Goal: Information Seeking & Learning: Learn about a topic

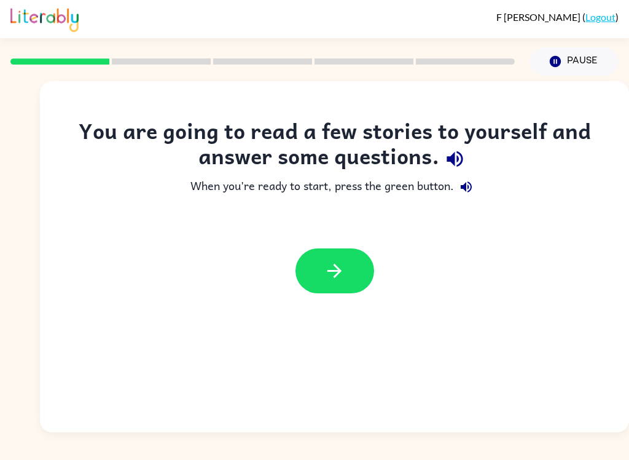
click at [355, 276] on button "button" at bounding box center [335, 270] width 79 height 45
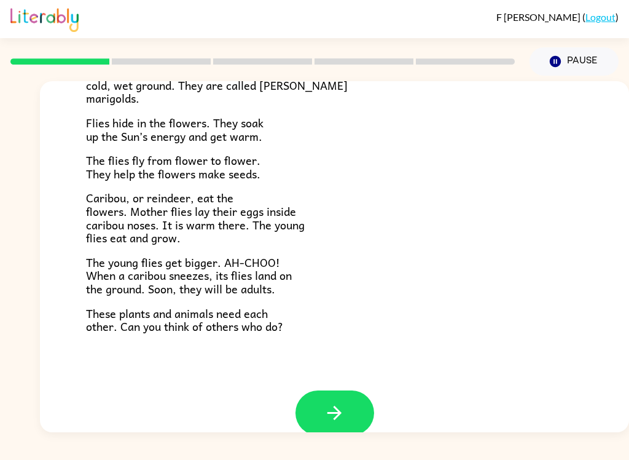
scroll to position [231, 0]
click at [326, 409] on icon "button" at bounding box center [335, 413] width 22 height 22
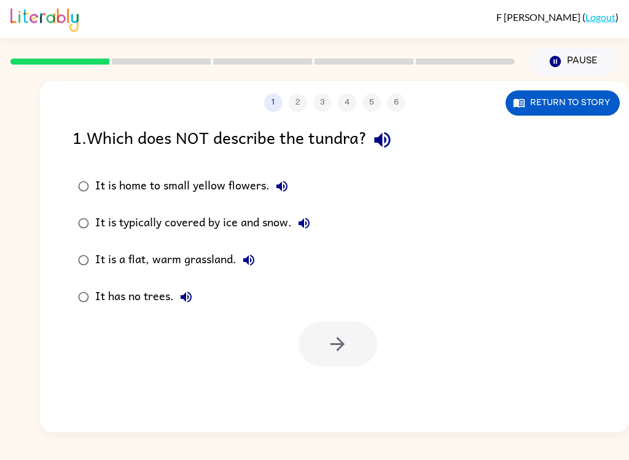
scroll to position [0, 0]
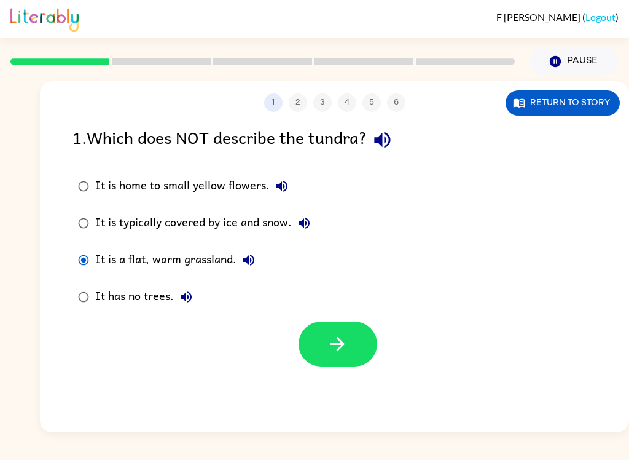
click at [364, 339] on button "button" at bounding box center [338, 343] width 79 height 45
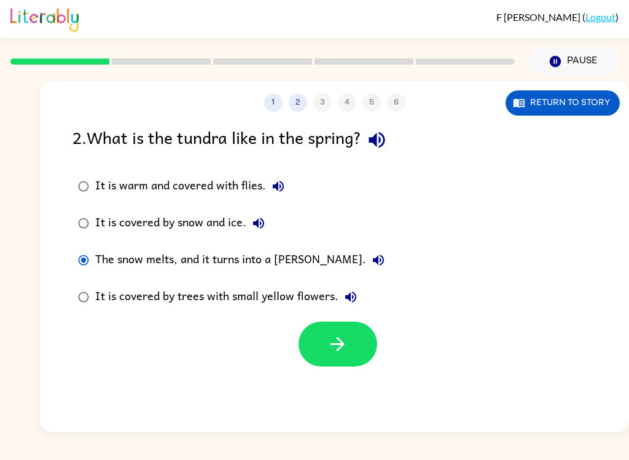
click at [340, 331] on button "button" at bounding box center [338, 343] width 79 height 45
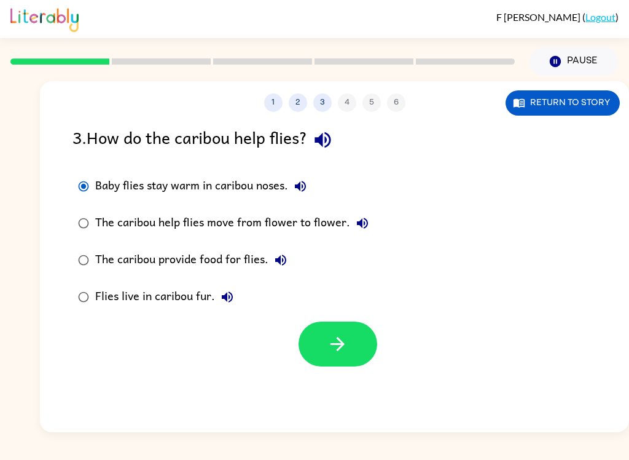
click at [335, 332] on button "button" at bounding box center [338, 343] width 79 height 45
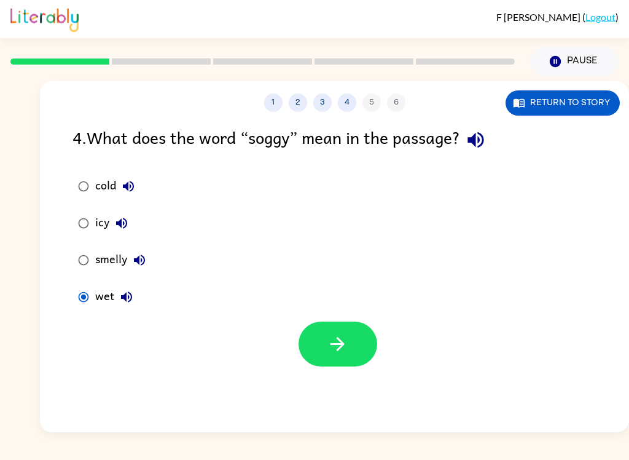
click at [348, 366] on button "button" at bounding box center [338, 343] width 79 height 45
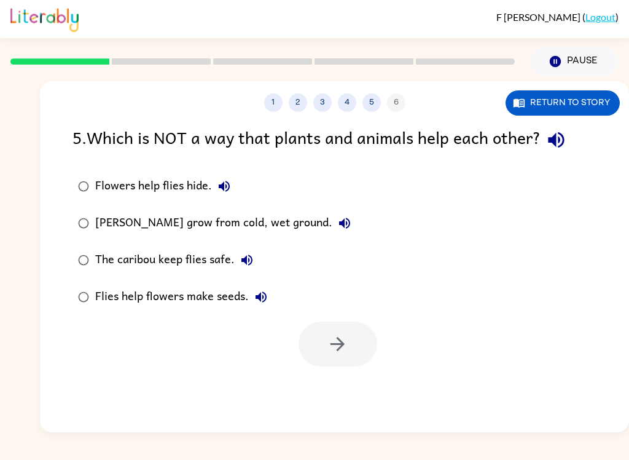
click at [104, 215] on div "[PERSON_NAME] grow from cold, wet ground." at bounding box center [226, 223] width 262 height 25
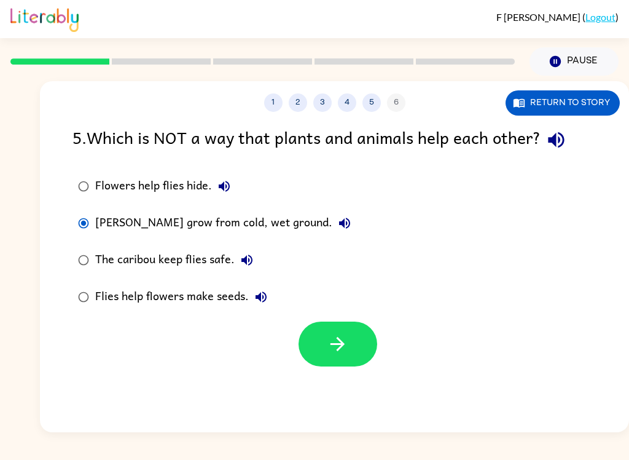
click at [341, 343] on icon "button" at bounding box center [338, 344] width 22 height 22
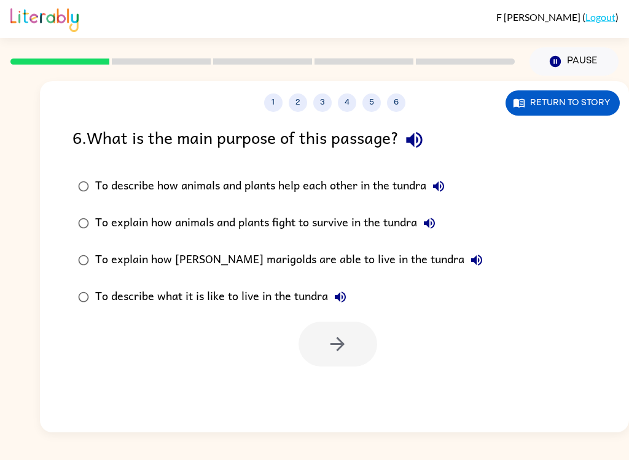
click at [122, 186] on div "To describe how animals and plants help each other in the tundra" at bounding box center [273, 186] width 356 height 25
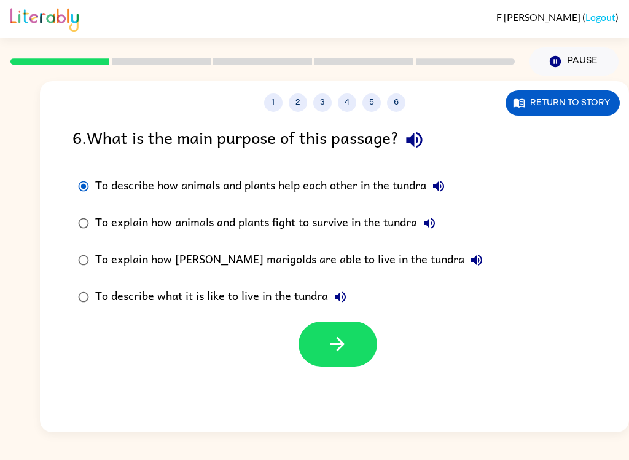
click at [359, 329] on button "button" at bounding box center [338, 343] width 79 height 45
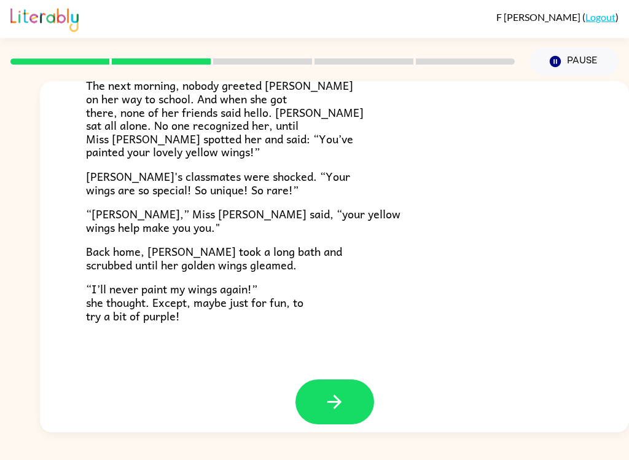
scroll to position [332, 0]
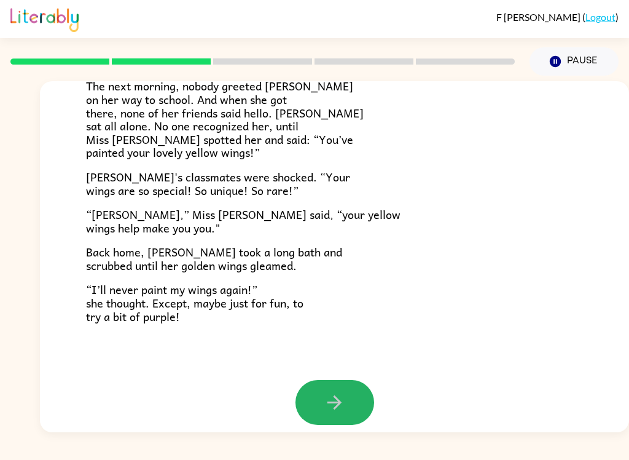
click at [343, 395] on icon "button" at bounding box center [335, 402] width 22 height 22
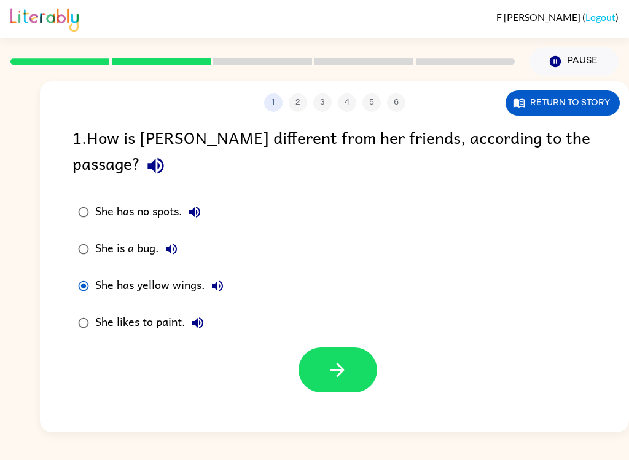
click at [331, 364] on button "button" at bounding box center [338, 369] width 79 height 45
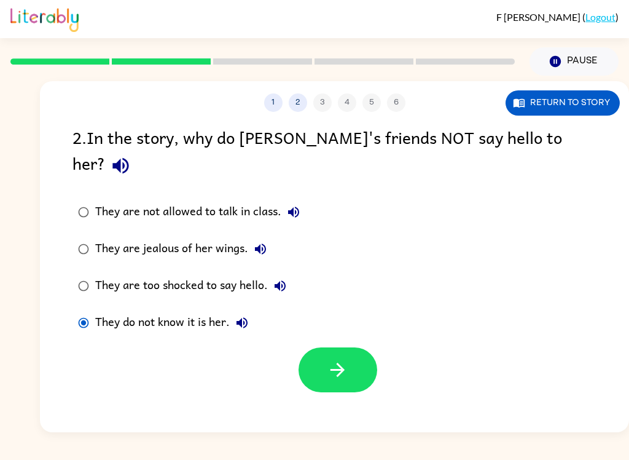
click at [323, 347] on button "button" at bounding box center [338, 369] width 79 height 45
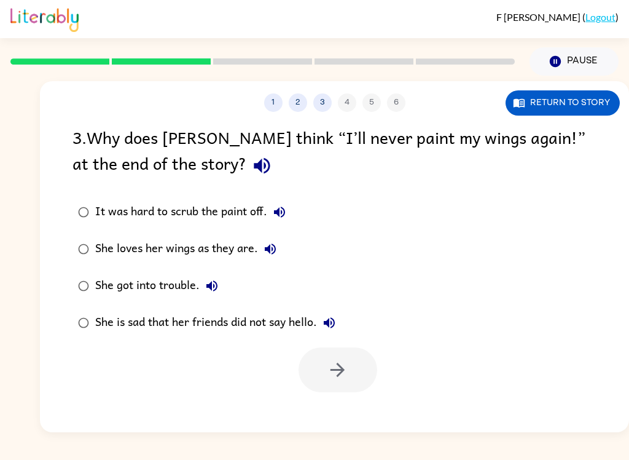
click at [209, 248] on div "She loves her wings as they are." at bounding box center [188, 249] width 187 height 25
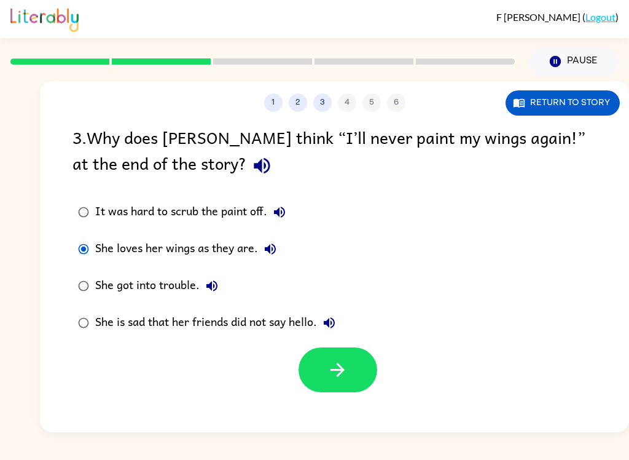
click at [362, 367] on button "button" at bounding box center [338, 369] width 79 height 45
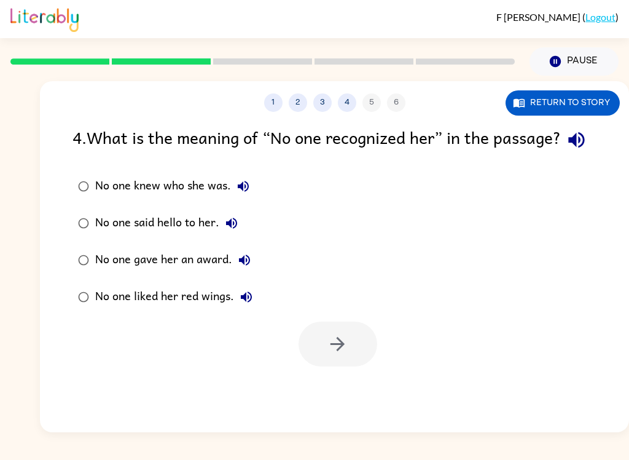
click at [175, 198] on div "No one knew who she was." at bounding box center [175, 186] width 160 height 25
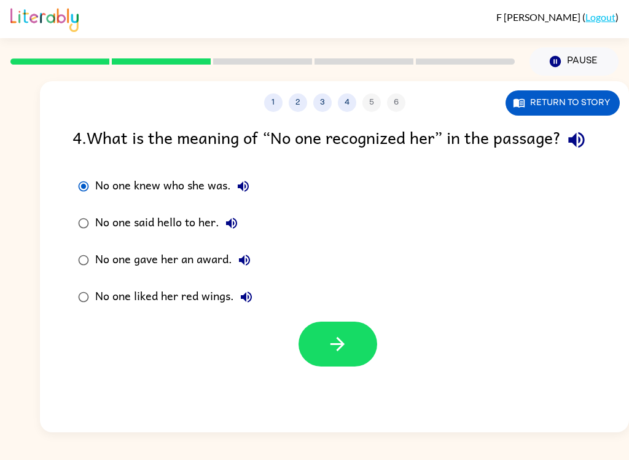
click at [334, 366] on button "button" at bounding box center [338, 343] width 79 height 45
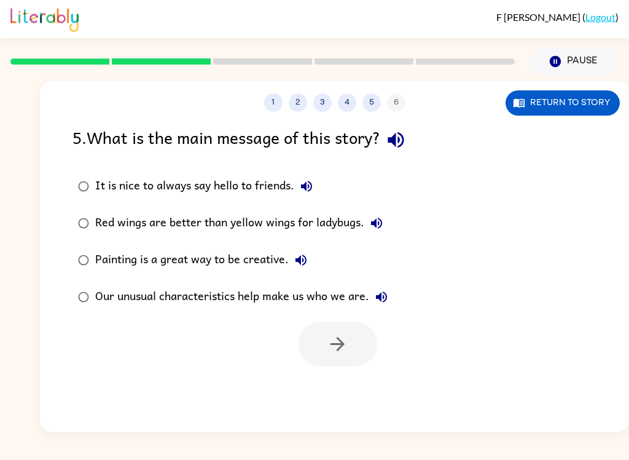
click at [346, 295] on div "Our unusual characteristics help make us who we are." at bounding box center [244, 297] width 299 height 25
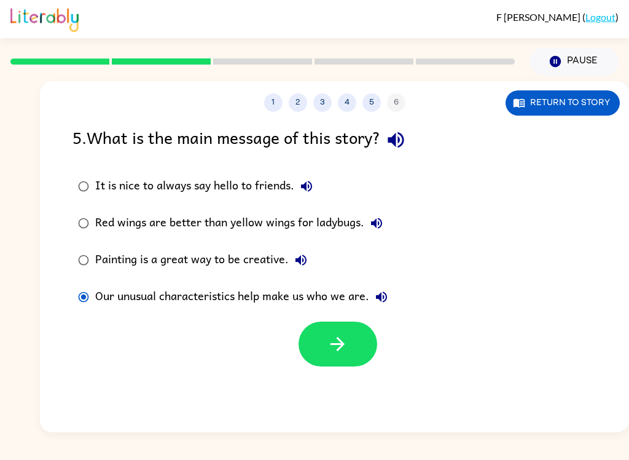
click at [334, 341] on icon "button" at bounding box center [338, 344] width 22 height 22
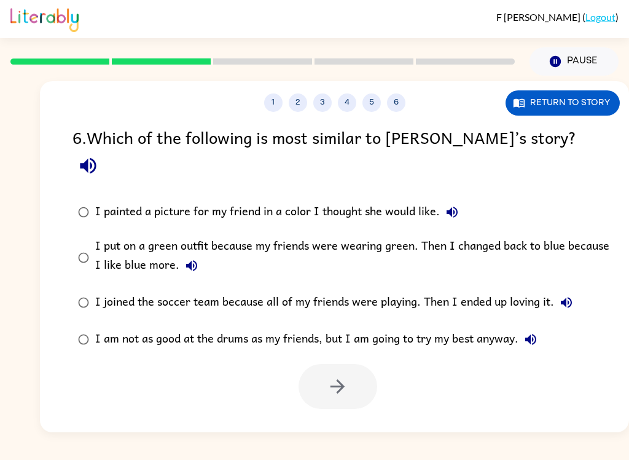
click at [559, 230] on label "I put on a green outfit because my friends were wearing green. Then I changed b…" at bounding box center [343, 256] width 554 height 53
click at [350, 364] on button "button" at bounding box center [338, 386] width 79 height 45
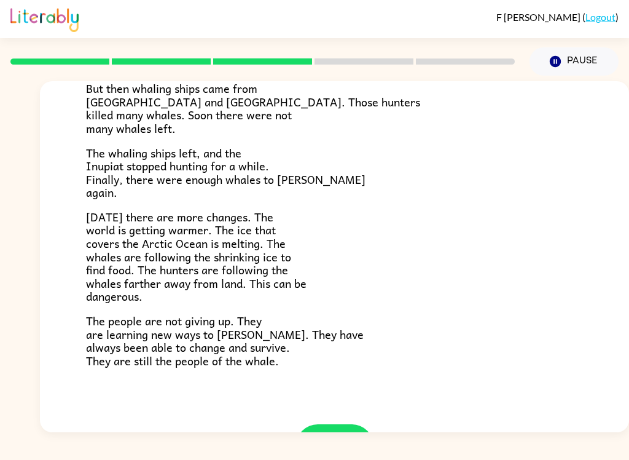
scroll to position [358, 0]
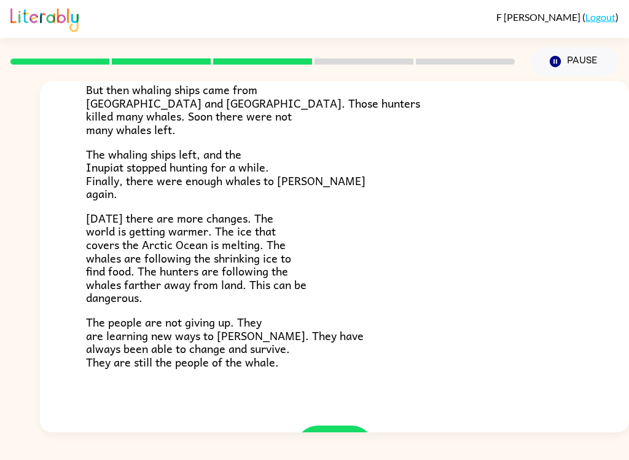
click at [343, 437] on icon "button" at bounding box center [335, 448] width 22 height 22
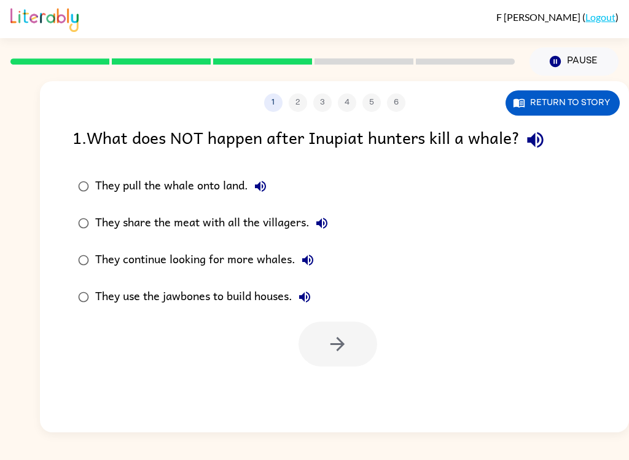
scroll to position [0, 0]
click at [189, 181] on div "They pull the whale onto land." at bounding box center [184, 186] width 178 height 25
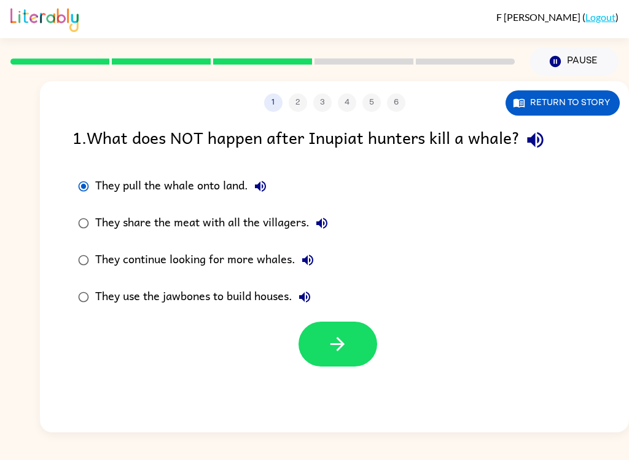
click at [353, 347] on button "button" at bounding box center [338, 343] width 79 height 45
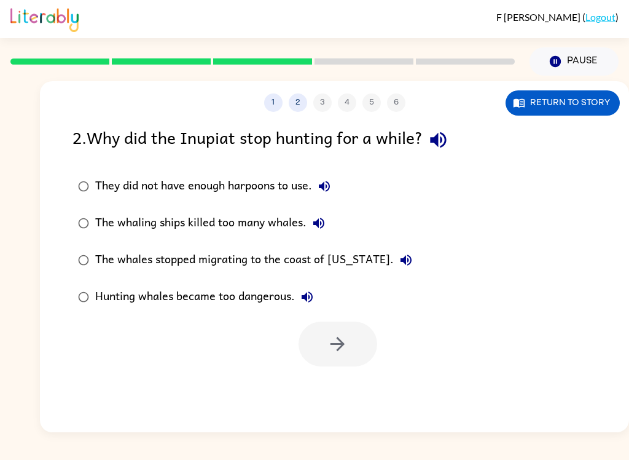
click at [252, 218] on div "The whaling ships killed too many whales." at bounding box center [213, 223] width 236 height 25
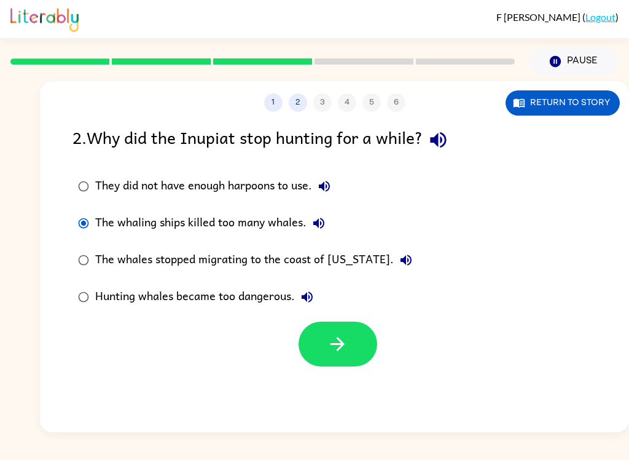
click at [363, 340] on button "button" at bounding box center [338, 343] width 79 height 45
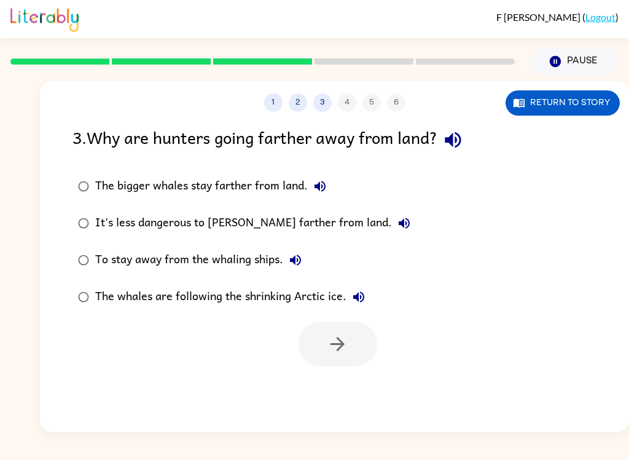
click at [111, 300] on div "The whales are following the shrinking Arctic ice." at bounding box center [233, 297] width 276 height 25
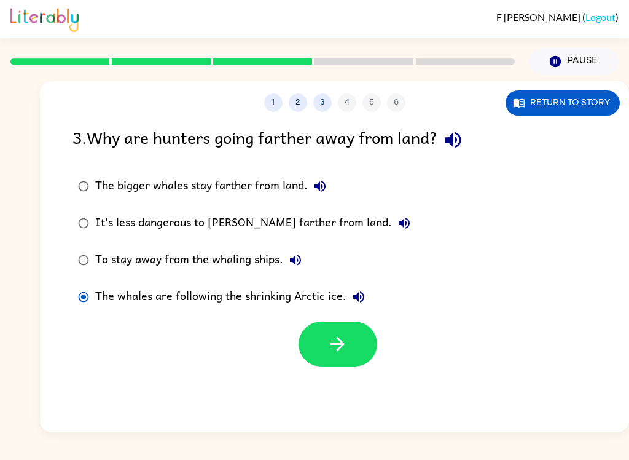
click at [361, 351] on button "button" at bounding box center [338, 343] width 79 height 45
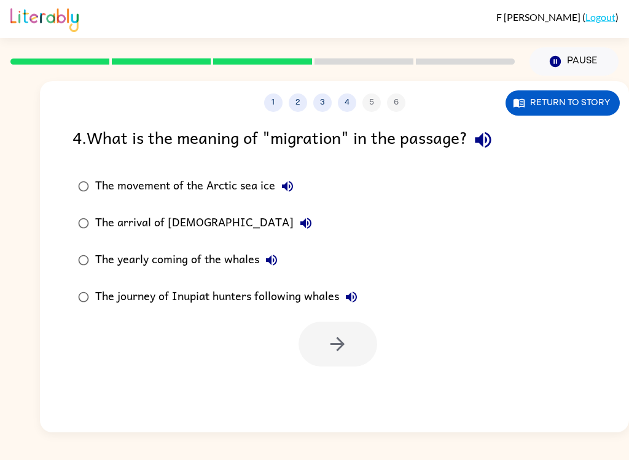
click at [226, 257] on div "The yearly coming of the whales" at bounding box center [189, 260] width 189 height 25
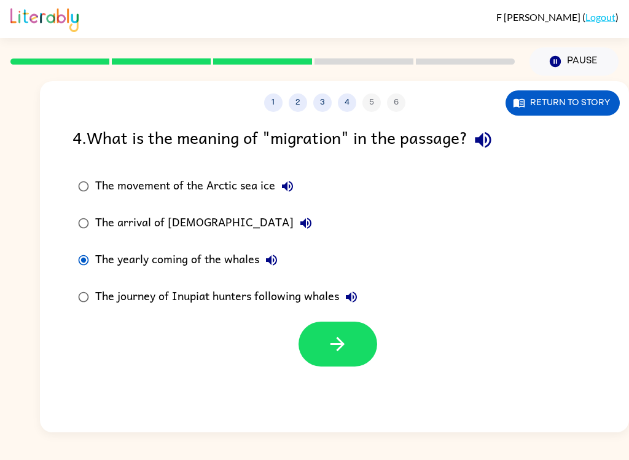
click at [284, 251] on label "The yearly coming of the whales" at bounding box center [218, 259] width 304 height 37
click at [281, 260] on button "The yearly coming of the whales" at bounding box center [271, 260] width 25 height 25
click at [275, 262] on icon "button" at bounding box center [271, 260] width 15 height 15
click at [273, 258] on icon "button" at bounding box center [271, 260] width 15 height 15
click at [345, 342] on icon "button" at bounding box center [338, 344] width 22 height 22
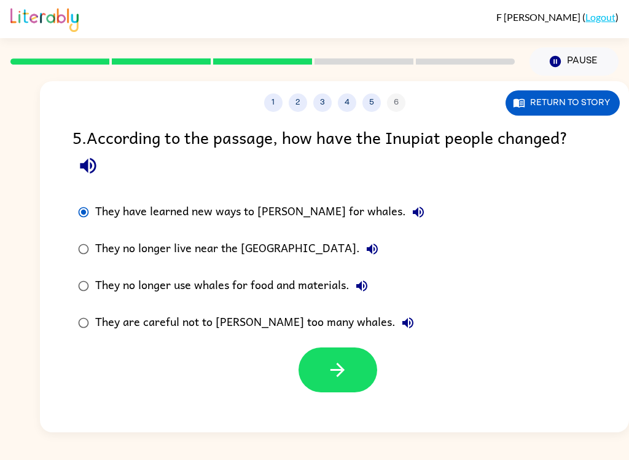
click at [346, 367] on icon "button" at bounding box center [338, 370] width 22 height 22
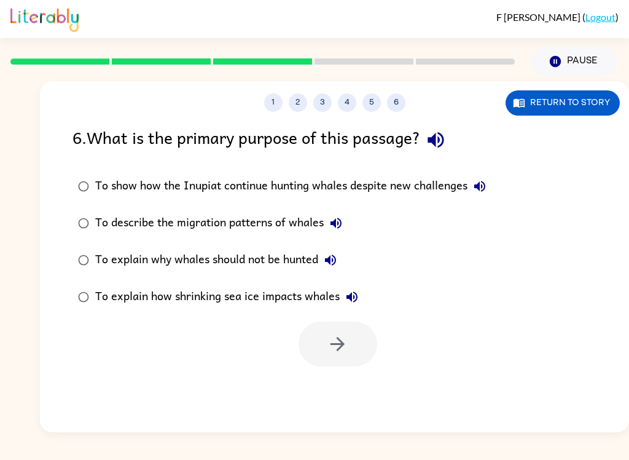
click at [256, 179] on div "To show how the Inupiat continue hunting whales despite new challenges" at bounding box center [293, 186] width 397 height 25
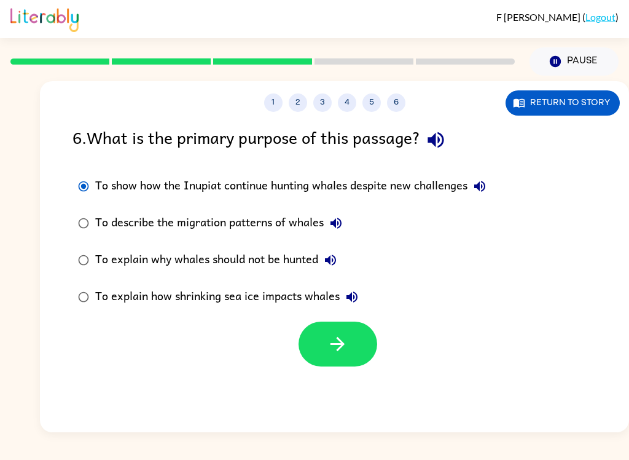
click at [340, 363] on button "button" at bounding box center [338, 343] width 79 height 45
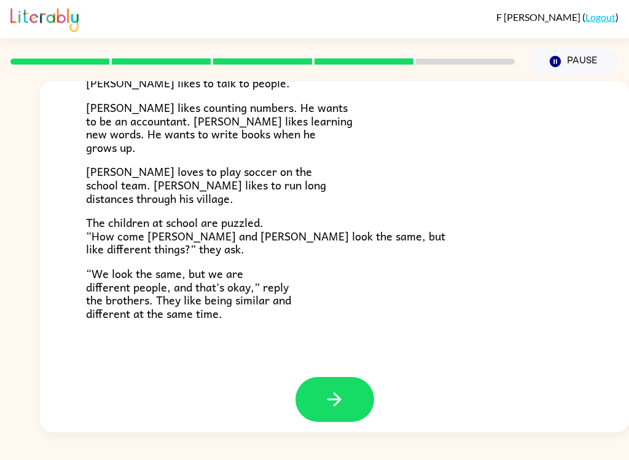
scroll to position [257, 0]
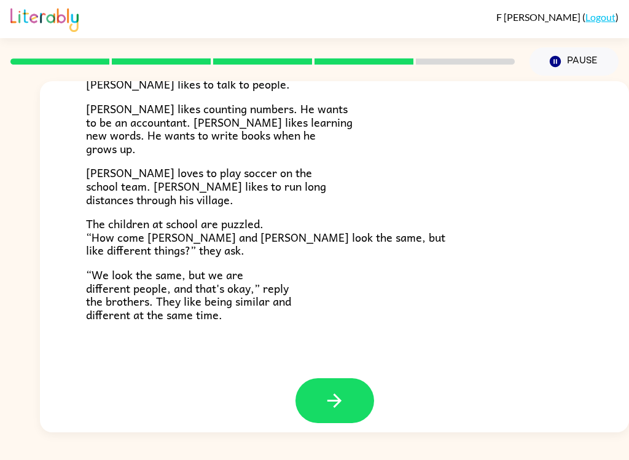
click at [339, 390] on icon "button" at bounding box center [335, 401] width 22 height 22
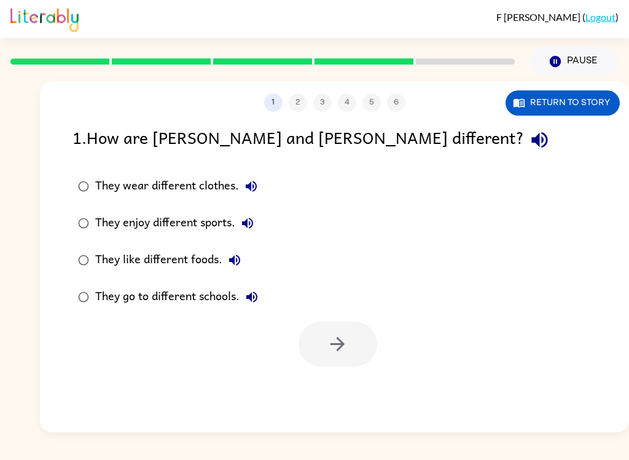
click at [183, 222] on div "They enjoy different sports." at bounding box center [177, 223] width 165 height 25
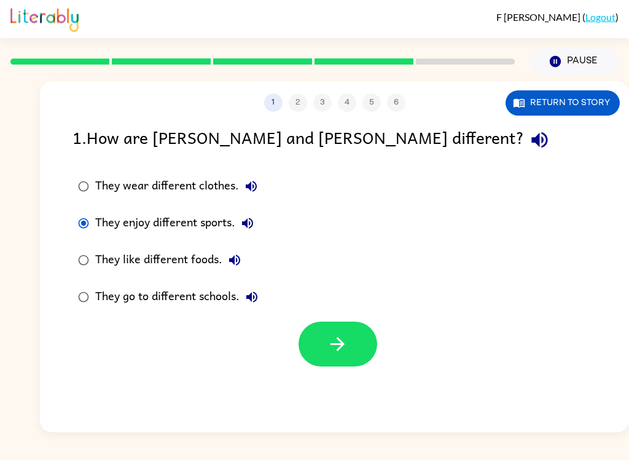
click at [331, 342] on icon "button" at bounding box center [338, 344] width 22 height 22
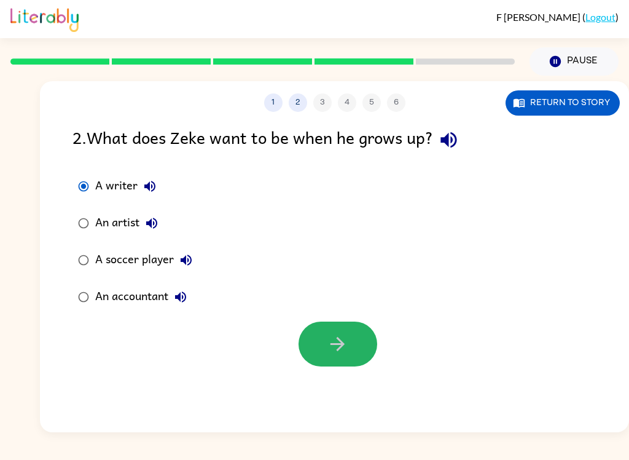
click at [329, 342] on icon "button" at bounding box center [338, 344] width 22 height 22
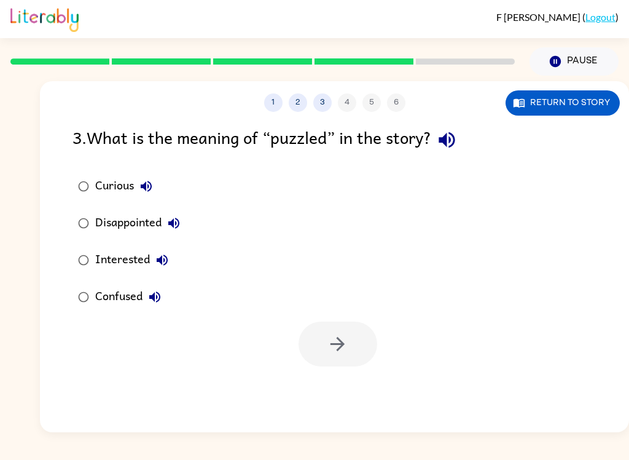
click at [144, 300] on button "Confused" at bounding box center [155, 297] width 25 height 25
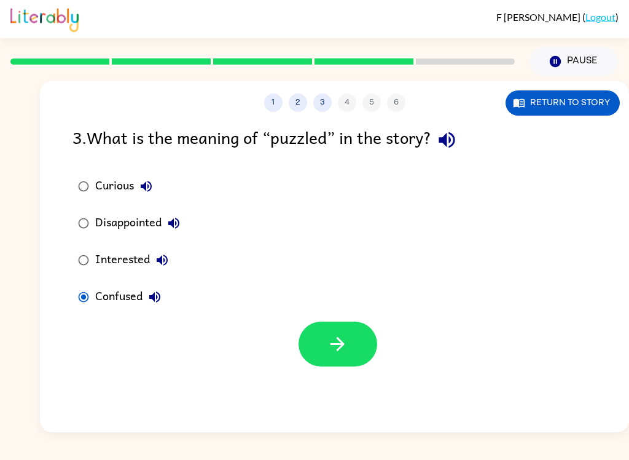
click at [361, 347] on button "button" at bounding box center [338, 343] width 79 height 45
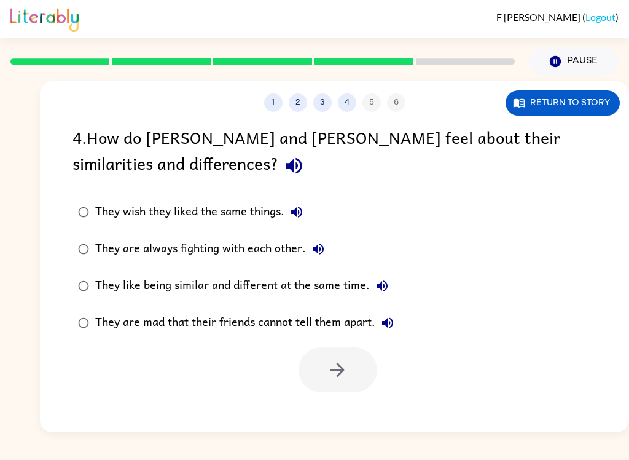
click at [210, 283] on div "They like being similar and different at the same time." at bounding box center [244, 285] width 299 height 25
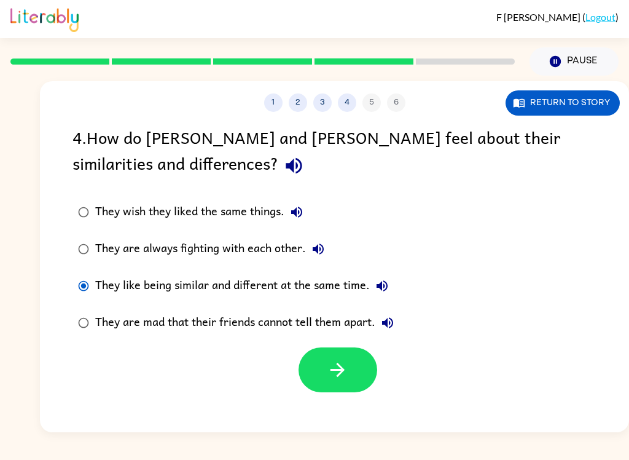
click at [346, 369] on icon "button" at bounding box center [338, 370] width 22 height 22
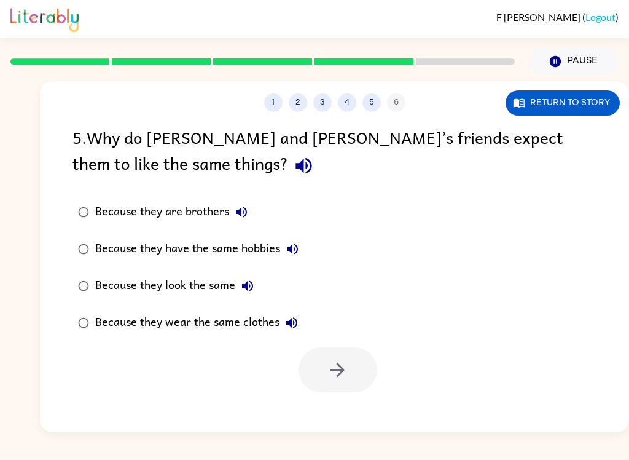
click at [109, 286] on div "Because they look the same" at bounding box center [177, 285] width 165 height 25
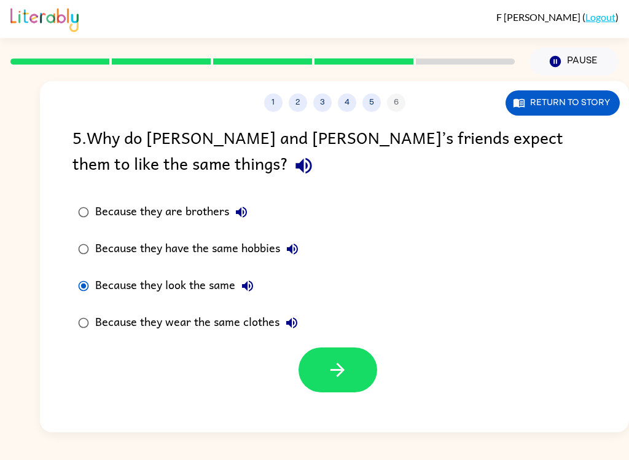
click at [104, 331] on div "Because they wear the same clothes" at bounding box center [199, 322] width 209 height 25
click at [339, 371] on icon "button" at bounding box center [338, 370] width 14 height 14
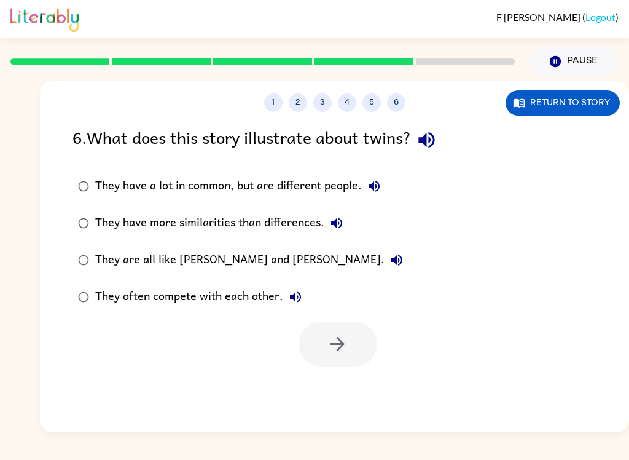
click at [286, 200] on label "They have a lot in common, but are different people." at bounding box center [241, 186] width 350 height 37
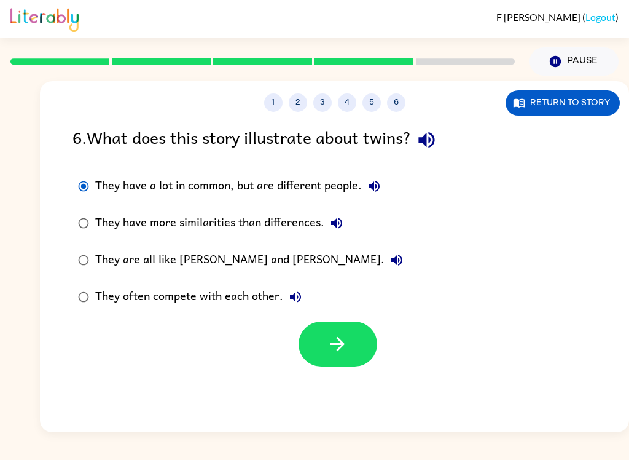
click at [348, 334] on button "button" at bounding box center [338, 343] width 79 height 45
